Goal: Information Seeking & Learning: Find specific fact

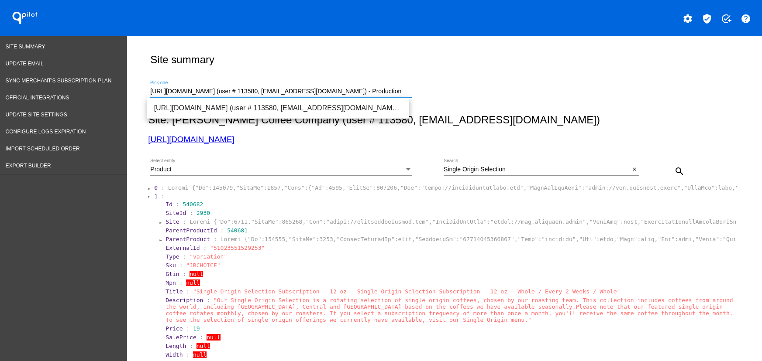
click at [196, 89] on input "[URL][DOMAIN_NAME] (user # 113580, [EMAIL_ADDRESS][DOMAIN_NAME]) - Production" at bounding box center [281, 91] width 262 height 7
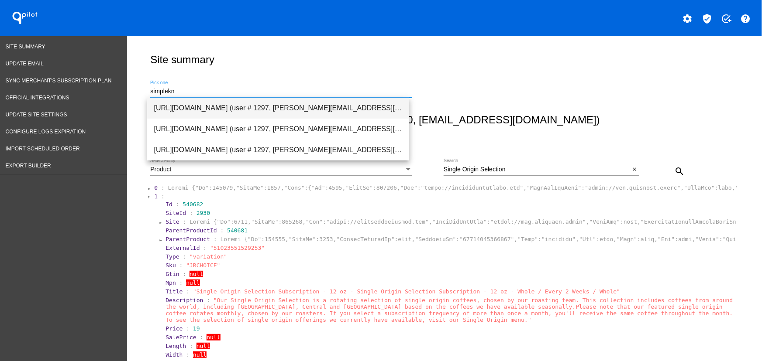
click at [199, 108] on span "[URL][DOMAIN_NAME] (user # 1297, [PERSON_NAME][EMAIL_ADDRESS][DOMAIN_NAME]) - P…" at bounding box center [278, 108] width 248 height 21
type input "[URL][DOMAIN_NAME] (user # 1297, [PERSON_NAME][EMAIL_ADDRESS][DOMAIN_NAME]) - P…"
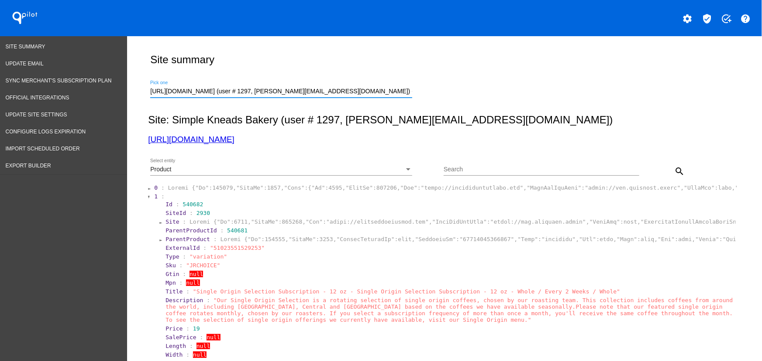
drag, startPoint x: 493, startPoint y: 166, endPoint x: 494, endPoint y: 170, distance: 4.5
click at [493, 166] on input "Search" at bounding box center [541, 169] width 196 height 7
paste input "[EMAIL_ADDRESS][DOMAIN_NAME]"
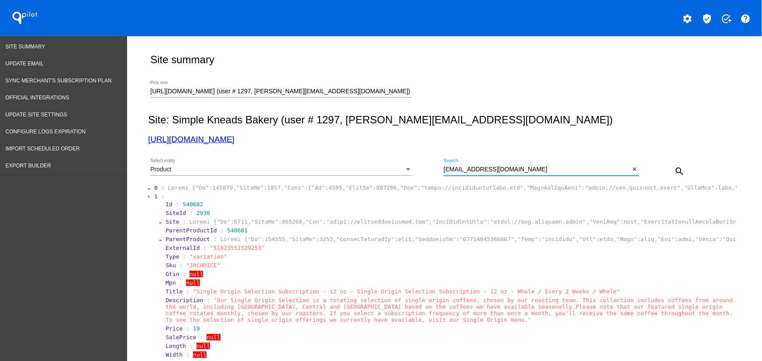
click at [318, 175] on div "Product Select entity" at bounding box center [281, 167] width 262 height 17
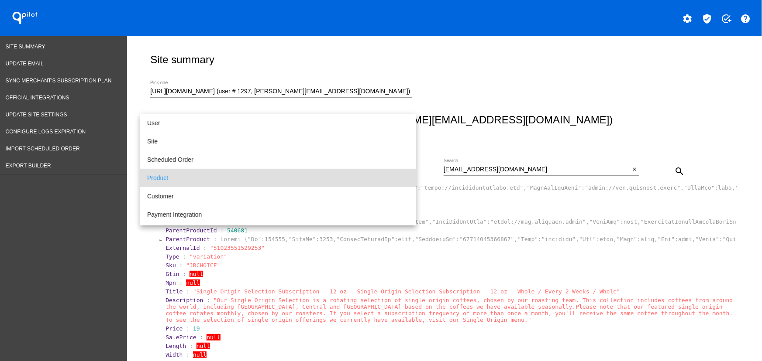
scroll to position [8, 0]
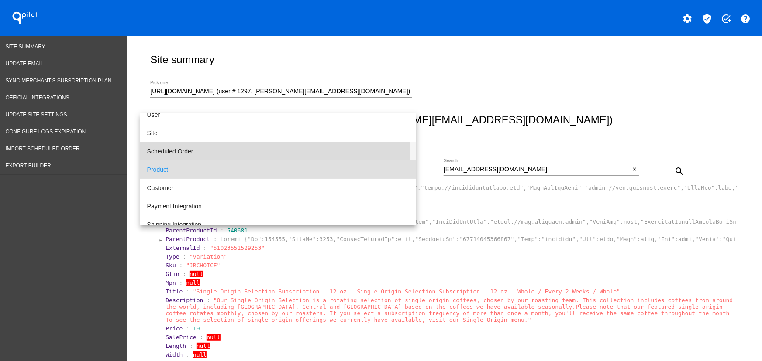
click at [176, 155] on span "Scheduled Order" at bounding box center [278, 151] width 262 height 18
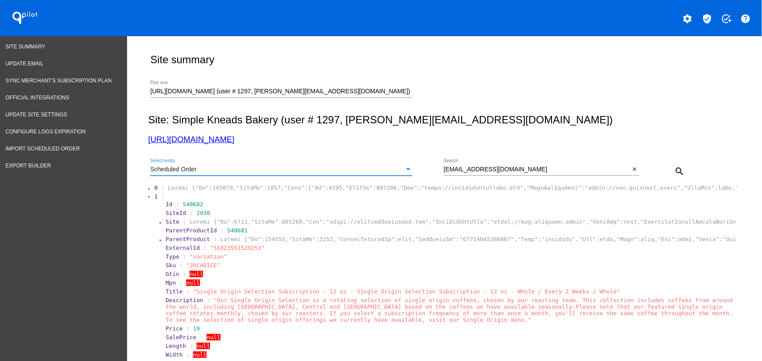
click at [678, 165] on button "search" at bounding box center [678, 170] width 17 height 17
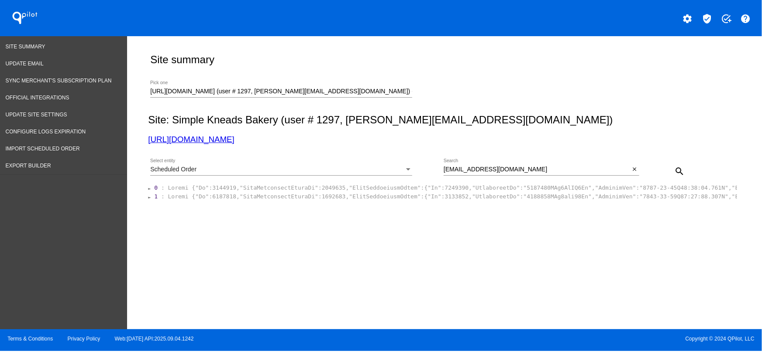
click at [186, 200] on section "1 :" at bounding box center [444, 197] width 583 height 8
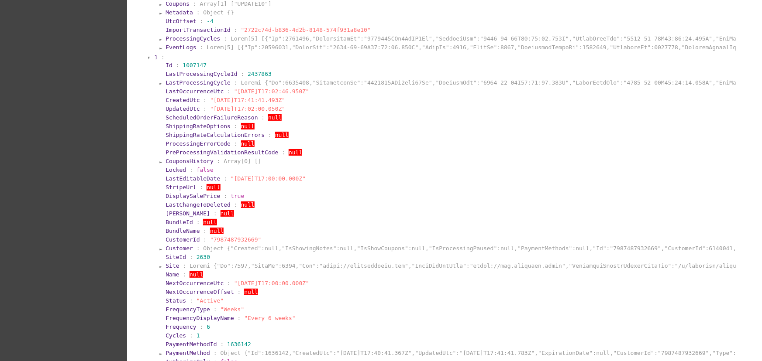
scroll to position [714, 0]
click at [192, 71] on span "1007147" at bounding box center [194, 67] width 24 height 7
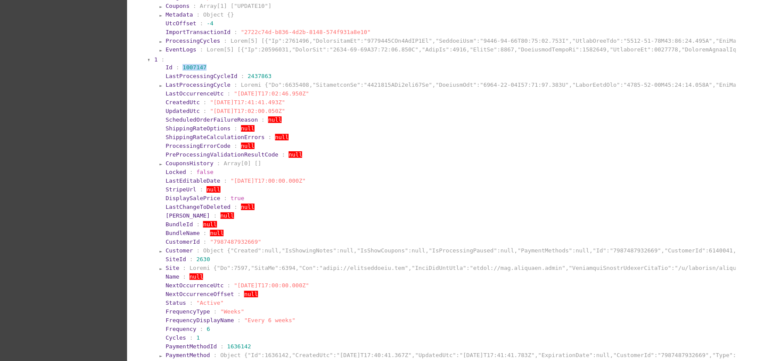
click at [192, 71] on span "1007147" at bounding box center [194, 67] width 24 height 7
copy span "1007147"
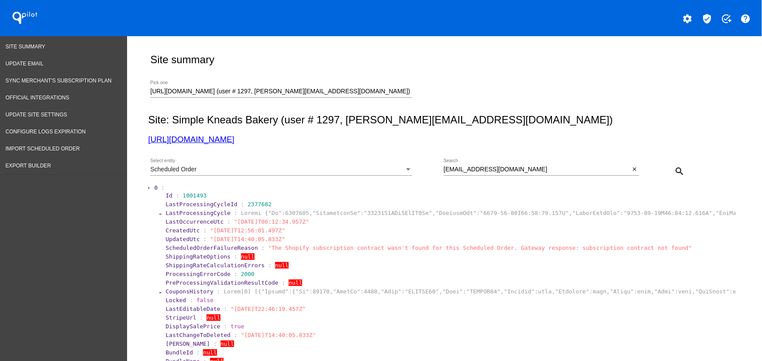
scroll to position [444, 0]
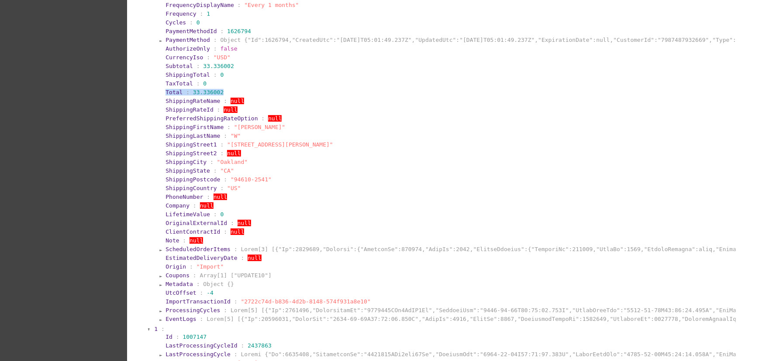
drag, startPoint x: 197, startPoint y: 100, endPoint x: 153, endPoint y: 105, distance: 44.4
click at [155, 103] on section "0 : Id : 1001493 LastProcessingCycleId : 2377682 LastProcessingCycle : LastOccu…" at bounding box center [444, 32] width 583 height 585
copy section "Total : 33.336002"
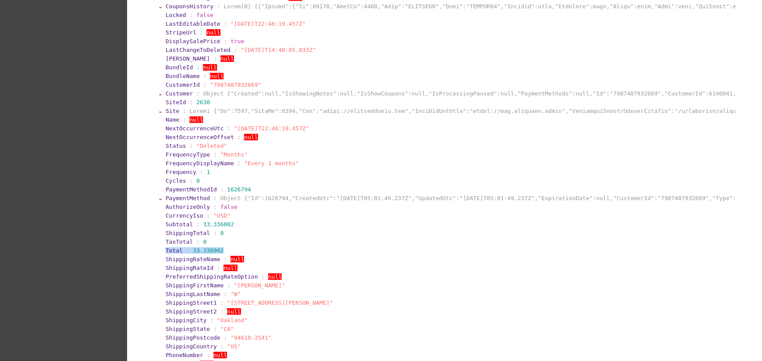
scroll to position [84, 0]
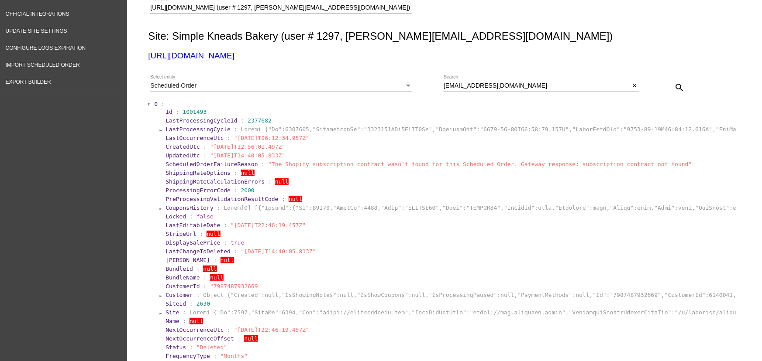
click at [148, 104] on div at bounding box center [149, 104] width 3 height 5
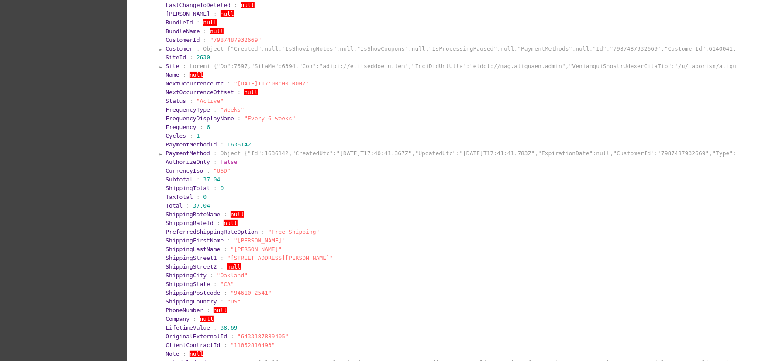
scroll to position [412, 0]
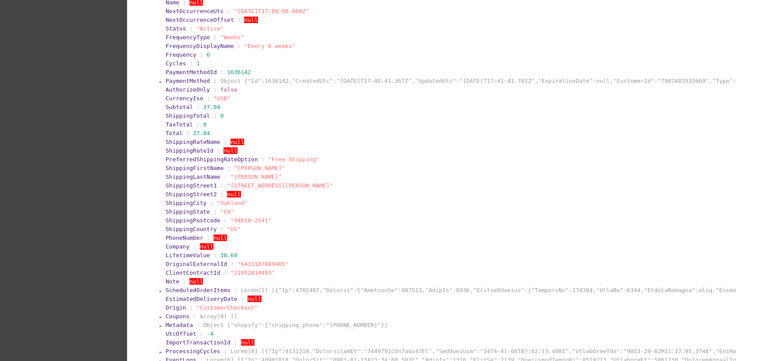
click at [187, 136] on section "Total : 37.04" at bounding box center [450, 133] width 571 height 8
click at [186, 137] on span ":" at bounding box center [187, 133] width 3 height 7
copy section "Total : 37.04"
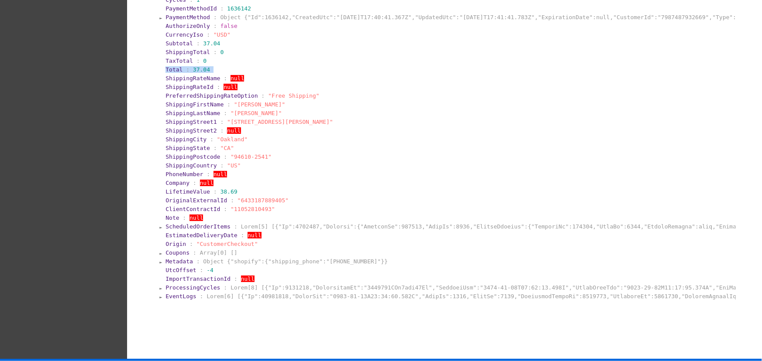
scroll to position [507, 0]
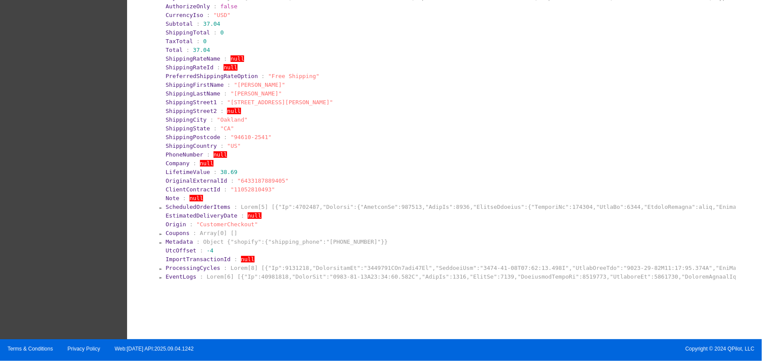
click at [182, 275] on span "EventLogs" at bounding box center [180, 277] width 31 height 7
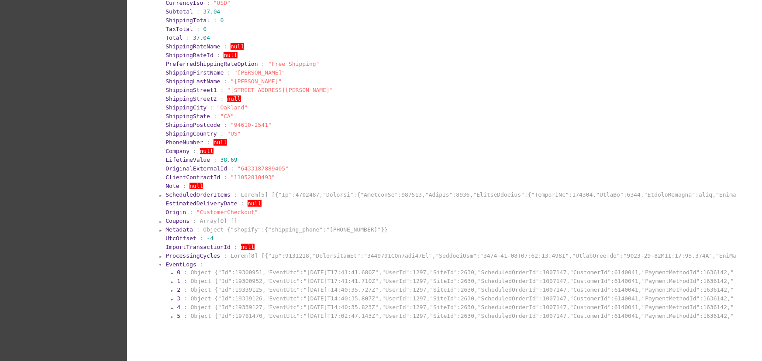
click at [192, 259] on span "ProcessingCycles" at bounding box center [192, 256] width 55 height 7
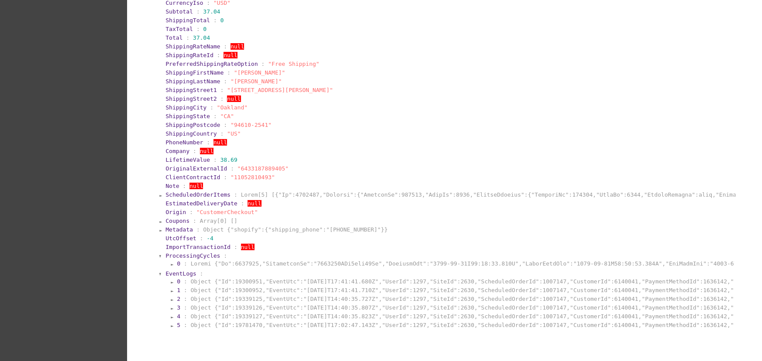
scroll to position [571, 0]
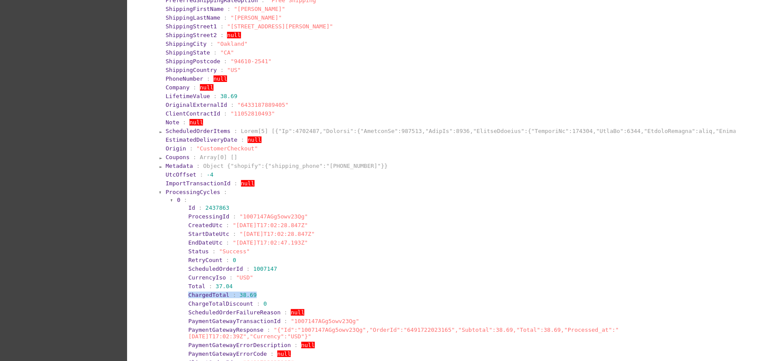
drag, startPoint x: 248, startPoint y: 309, endPoint x: 176, endPoint y: 309, distance: 72.0
copy section "ChargedTotal : 38.69"
click at [240, 220] on span ""1007147AGg5owv23Qg"" at bounding box center [274, 216] width 69 height 7
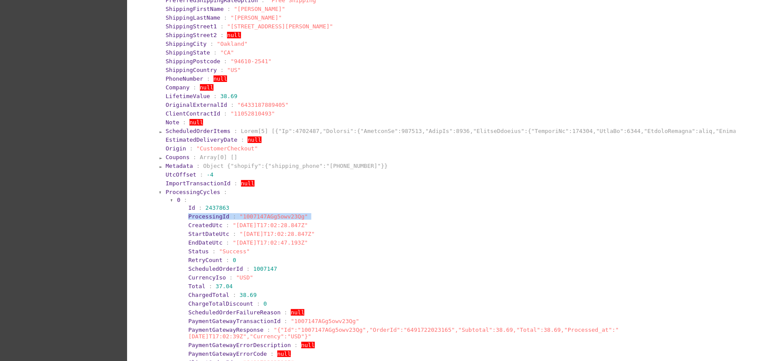
click at [240, 220] on span ""1007147AGg5owv23Qg"" at bounding box center [274, 216] width 69 height 7
click at [239, 229] on span ""[DATE]T17:02:28.847Z"" at bounding box center [270, 225] width 75 height 7
click at [218, 237] on span "StartDateUtc" at bounding box center [208, 234] width 41 height 7
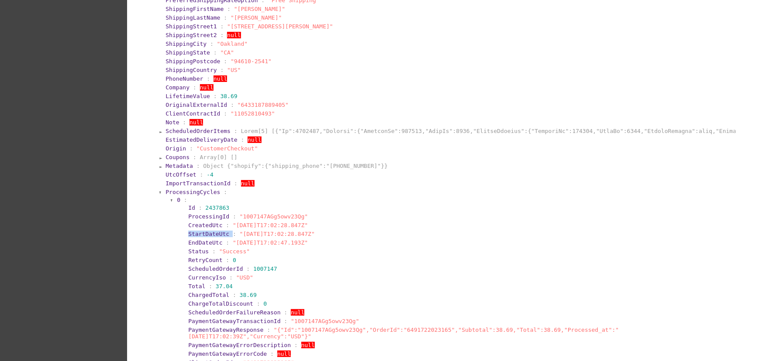
click at [218, 237] on span "StartDateUtc" at bounding box center [208, 234] width 41 height 7
copy section "StartDateUtc : "[DATE]T17:02:28.847Z""
click at [202, 325] on span "PaymentGatewayTransactionId" at bounding box center [234, 321] width 92 height 7
drag, startPoint x: 265, startPoint y: 249, endPoint x: 234, endPoint y: 247, distance: 31.1
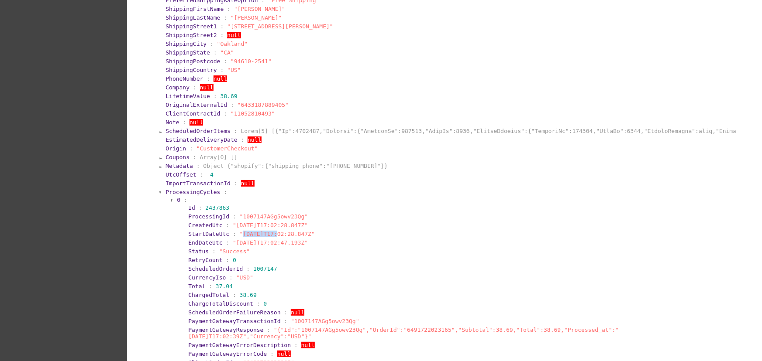
click at [240, 237] on span ""[DATE]T17:02:28.847Z"" at bounding box center [277, 234] width 75 height 7
copy span "[DATE]"
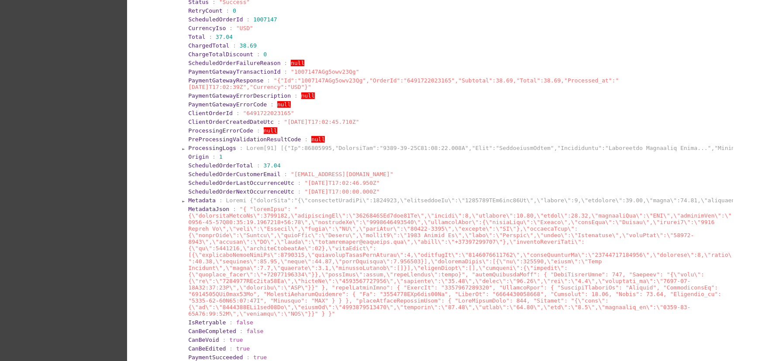
scroll to position [881, 0]
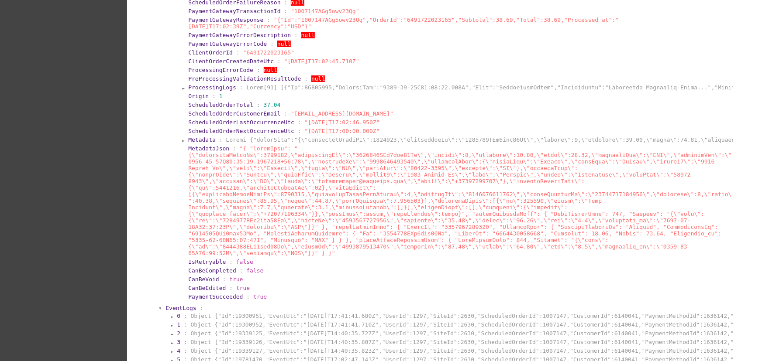
click at [196, 143] on span "Metadata" at bounding box center [202, 140] width 28 height 7
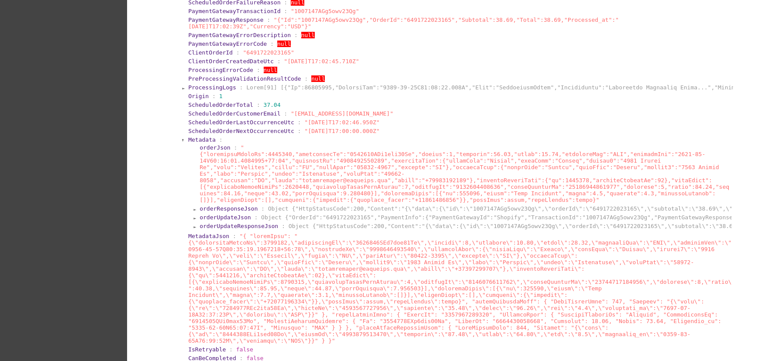
click at [214, 212] on span "orderResponseJson" at bounding box center [228, 209] width 58 height 7
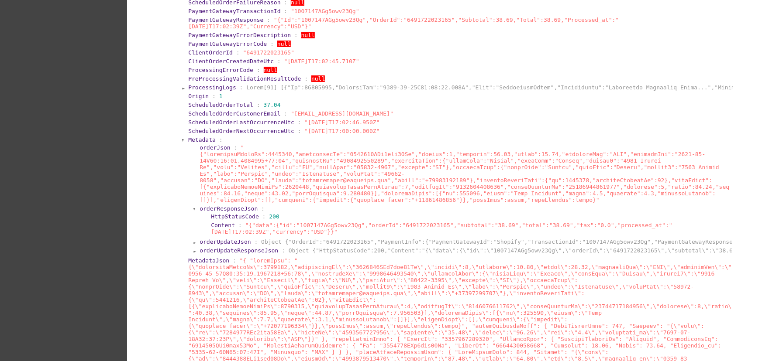
click at [217, 246] on section "orderUpdateJson : Object {"OrderId":"6491722023165","PaymentInfo":{"PaymentGate…" at bounding box center [465, 242] width 533 height 8
click at [217, 245] on span "orderUpdateJson" at bounding box center [224, 242] width 51 height 7
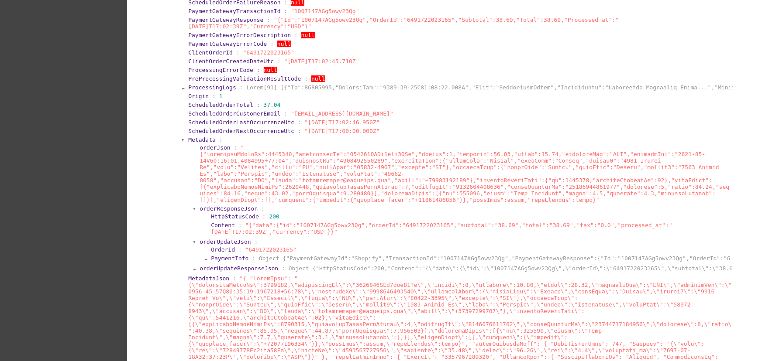
click at [218, 272] on span "orderUpdateResponseJson" at bounding box center [238, 268] width 79 height 7
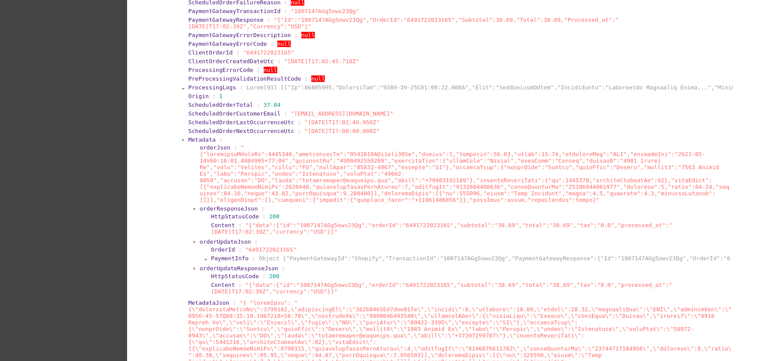
click at [218, 262] on span "PaymentInfo" at bounding box center [230, 258] width 38 height 7
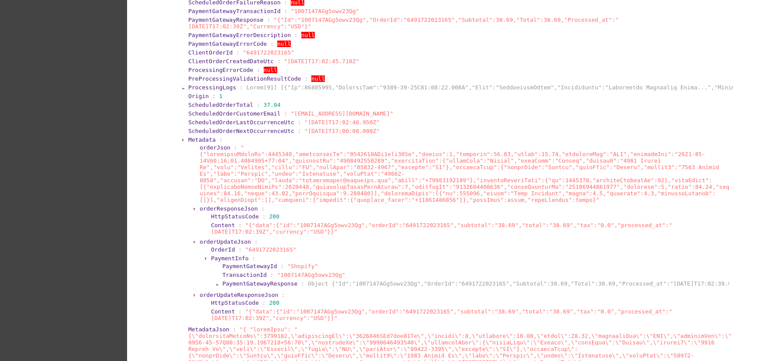
click at [222, 287] on span "PaymentGatewayResponse" at bounding box center [259, 284] width 75 height 7
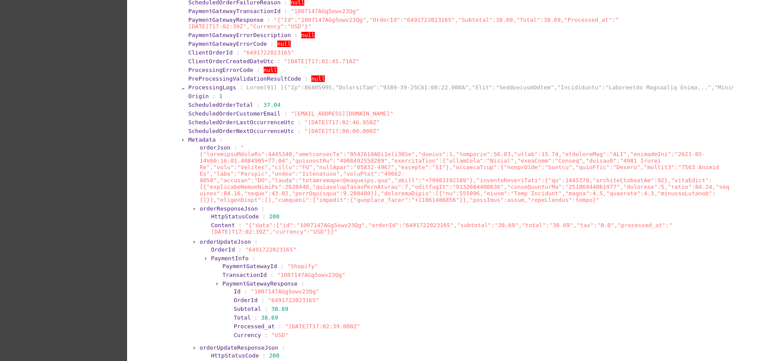
click at [199, 143] on span "Metadata" at bounding box center [202, 140] width 28 height 7
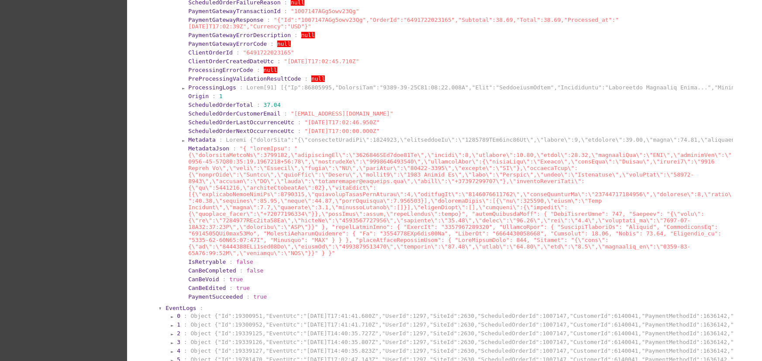
click at [200, 143] on span "Metadata" at bounding box center [202, 140] width 28 height 7
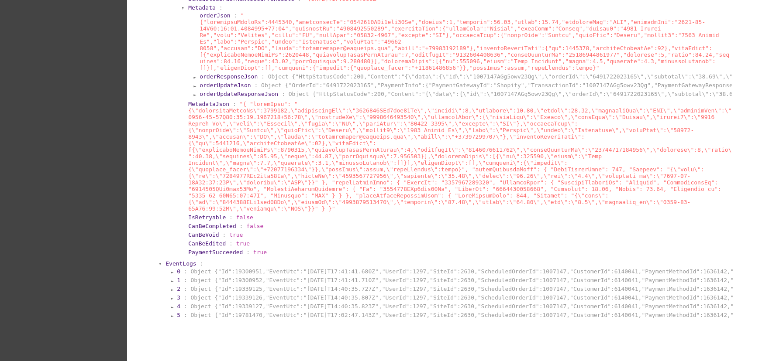
scroll to position [0, 0]
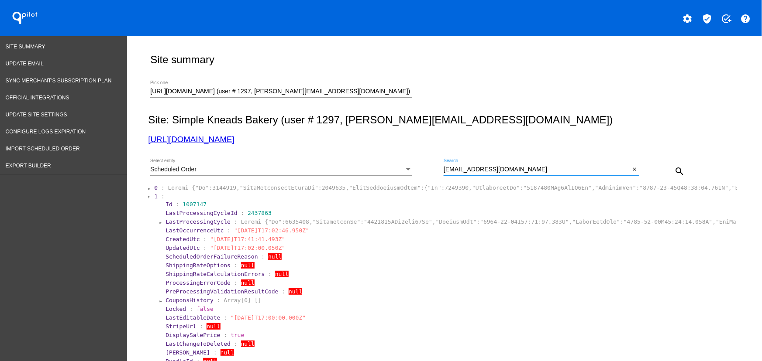
click at [485, 171] on input "[EMAIL_ADDRESS][DOMAIN_NAME]" at bounding box center [536, 169] width 186 height 7
paste input "[PERSON_NAME][EMAIL_ADDRESS][DOMAIN_NAME]"
type input "[PERSON_NAME][EMAIL_ADDRESS][DOMAIN_NAME]"
click at [679, 166] on mat-icon "search" at bounding box center [679, 171] width 10 height 10
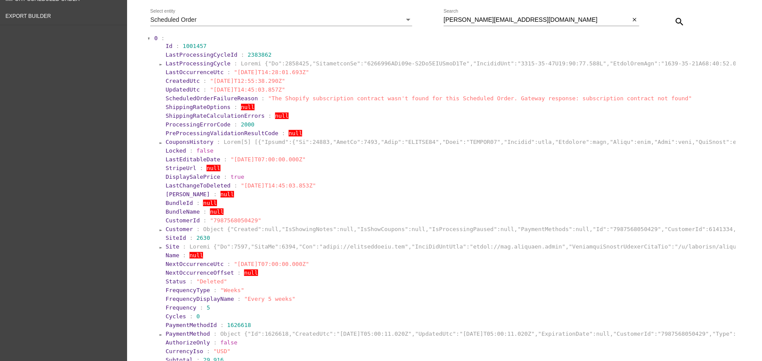
scroll to position [157, 0]
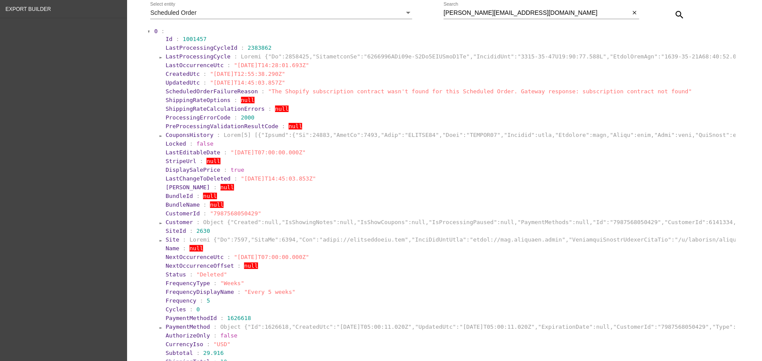
click at [154, 33] on span "0" at bounding box center [155, 31] width 3 height 7
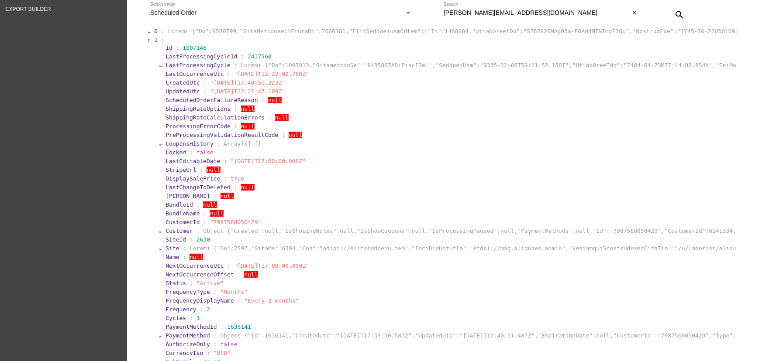
click at [244, 52] on section "Id : 1007146" at bounding box center [450, 48] width 571 height 8
click at [251, 58] on span "2437560" at bounding box center [260, 56] width 24 height 7
copy span "2437560"
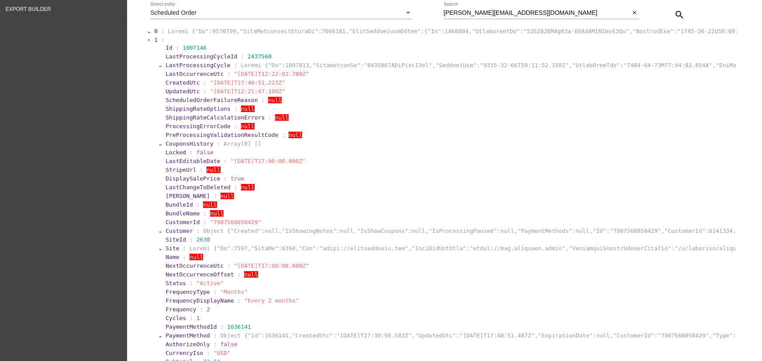
click at [186, 48] on span "1007146" at bounding box center [194, 48] width 24 height 7
copy span "1007146"
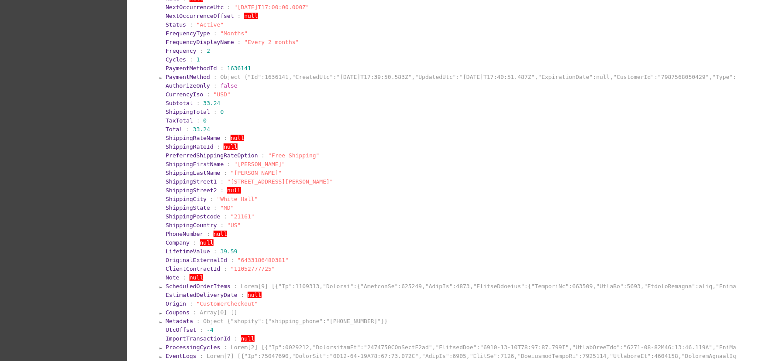
scroll to position [440, 0]
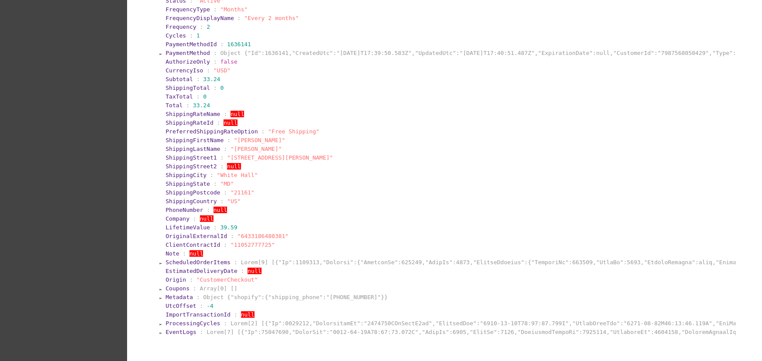
click at [180, 327] on span "ProcessingCycles" at bounding box center [192, 323] width 55 height 7
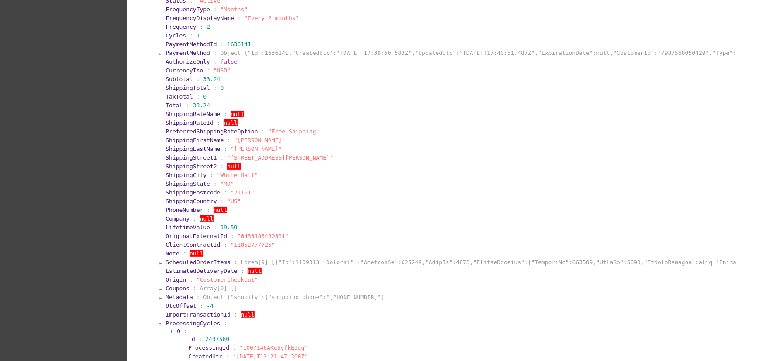
click at [179, 109] on section "Total : 33.24" at bounding box center [449, 105] width 569 height 7
copy section "Total : 33.24"
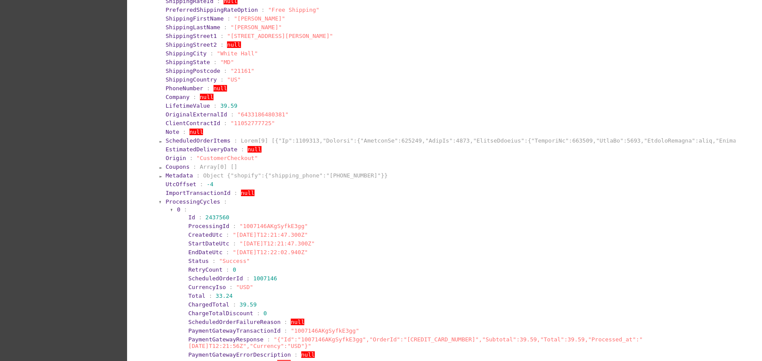
scroll to position [601, 0]
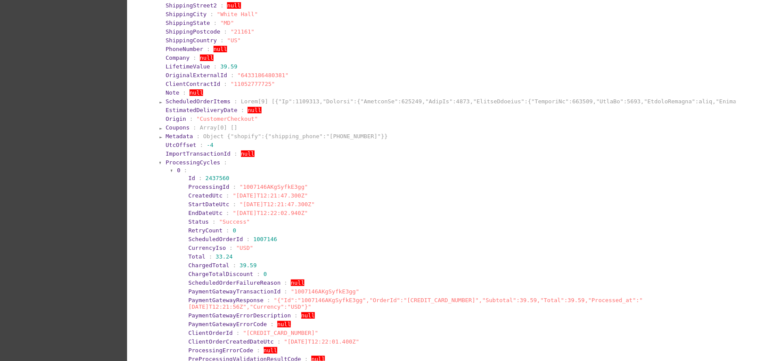
click at [200, 70] on span "LifetimeValue" at bounding box center [187, 66] width 45 height 7
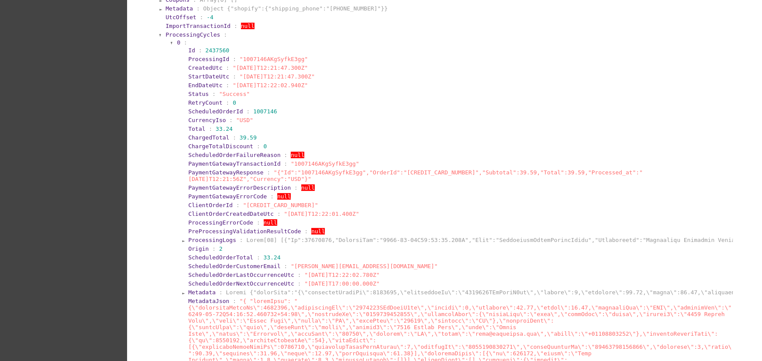
scroll to position [731, 0]
click at [219, 138] on span "ChargedTotal" at bounding box center [208, 135] width 41 height 7
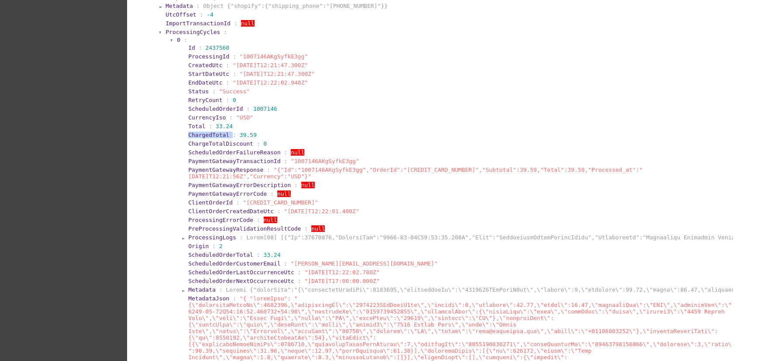
click at [219, 138] on span "ChargedTotal" at bounding box center [208, 135] width 41 height 7
copy section "ChargedTotal : 39.59"
